Goal: Task Accomplishment & Management: Manage account settings

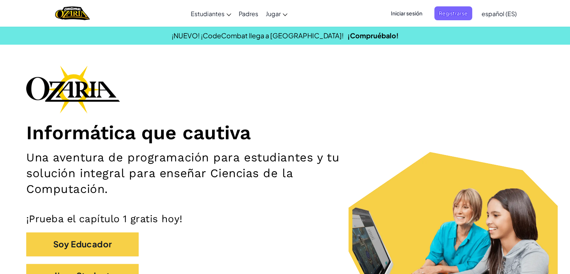
click at [415, 10] on span "Iniciar sesión" at bounding box center [406, 13] width 40 height 14
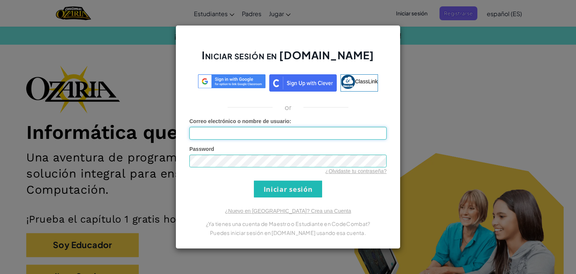
type input "[EMAIL_ADDRESS][DOMAIN_NAME]"
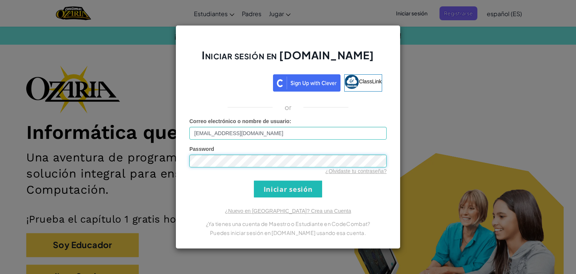
click at [254, 180] on input "Iniciar sesión" at bounding box center [288, 188] width 68 height 17
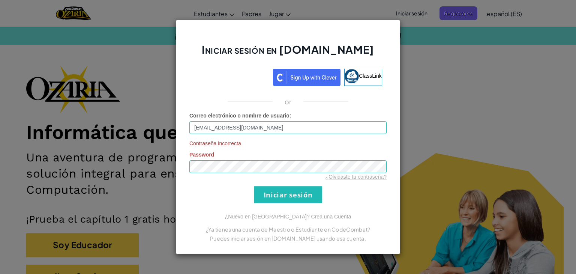
click at [380, 180] on div "¿Olvidaste tu contraseña?" at bounding box center [287, 176] width 197 height 7
click at [157, 171] on div "Iniciar sesión en [DOMAIN_NAME] ClassLink or Correo electrónico o nombre de usu…" at bounding box center [288, 137] width 576 height 274
click at [254, 186] on input "Iniciar sesión" at bounding box center [288, 194] width 68 height 17
